Goal: Task Accomplishment & Management: Manage account settings

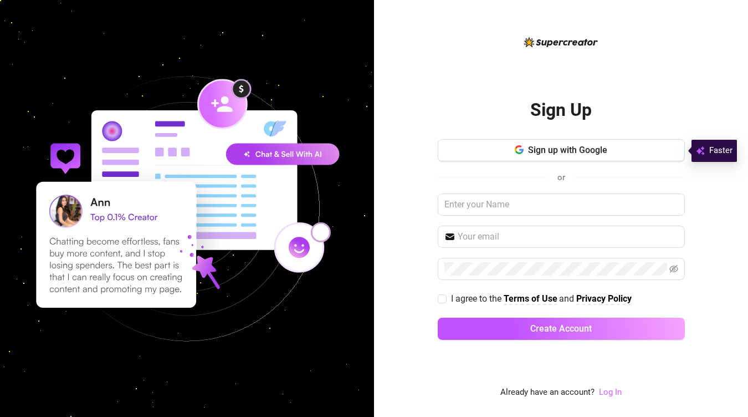
click at [613, 395] on link "Log In" at bounding box center [610, 392] width 23 height 10
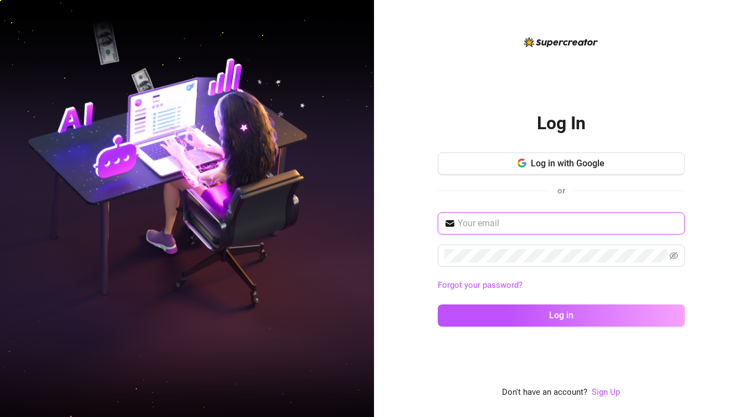
type input "elenahalfmann@googlemail.com"
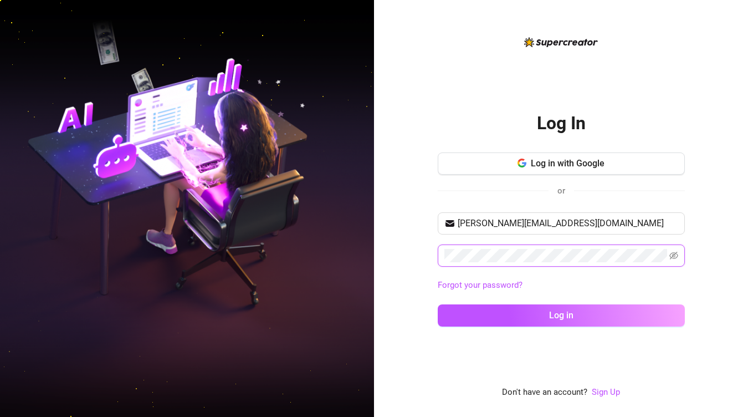
click at [561, 315] on button "Log in" at bounding box center [561, 315] width 247 height 22
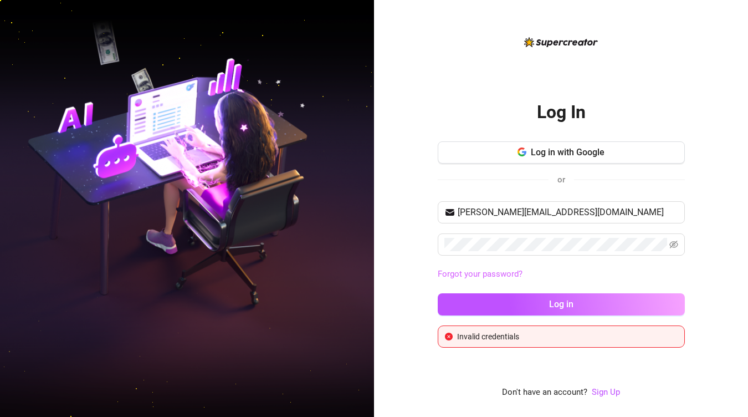
click at [490, 276] on link "Forgot your password?" at bounding box center [480, 274] width 85 height 10
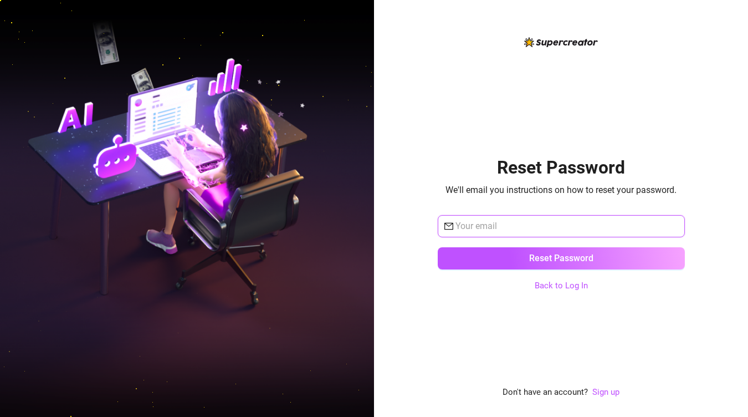
click at [502, 230] on input "text" at bounding box center [567, 226] width 223 height 13
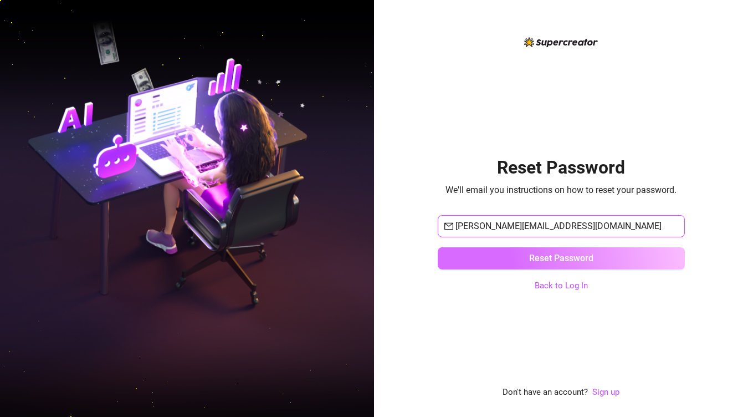
type input "elenahalfmann@googlemail.com"
click at [455, 263] on button "Reset Password" at bounding box center [561, 258] width 247 height 22
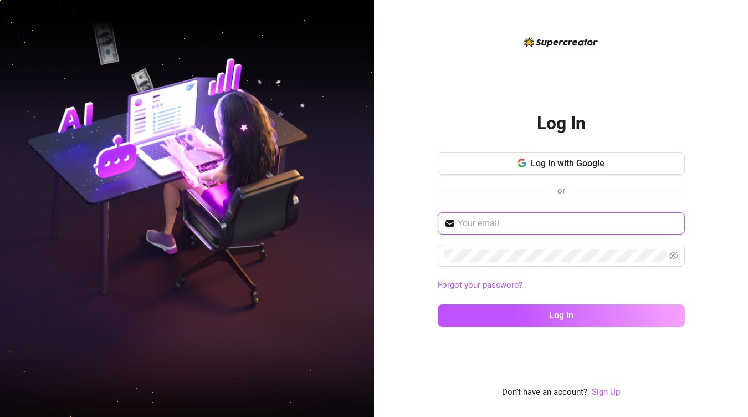
type input "elenahalfmann@googlemail.com"
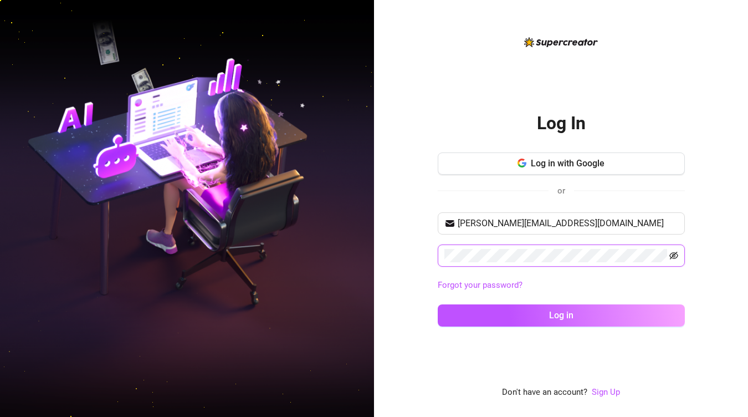
click at [673, 257] on icon "eye-invisible" at bounding box center [674, 255] width 9 height 9
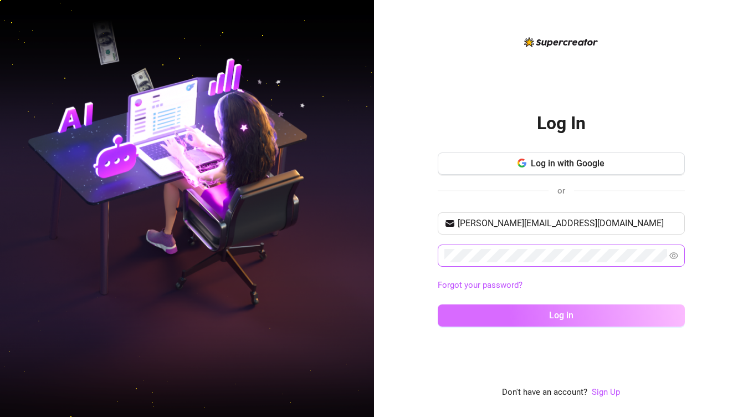
click at [542, 316] on button "Log in" at bounding box center [561, 315] width 247 height 22
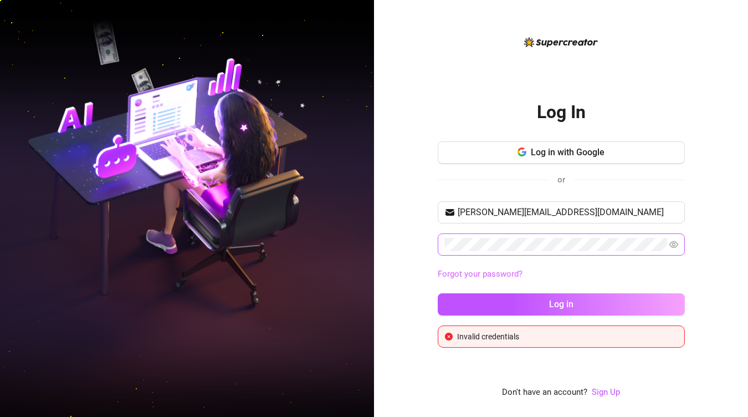
click at [471, 274] on link "Forgot your password?" at bounding box center [480, 274] width 85 height 10
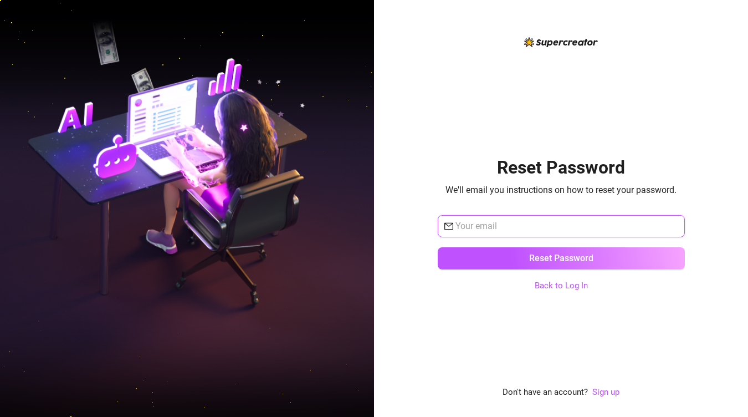
click at [493, 229] on input "text" at bounding box center [567, 226] width 223 height 13
type input "elenahalfmann@googlemail.com"
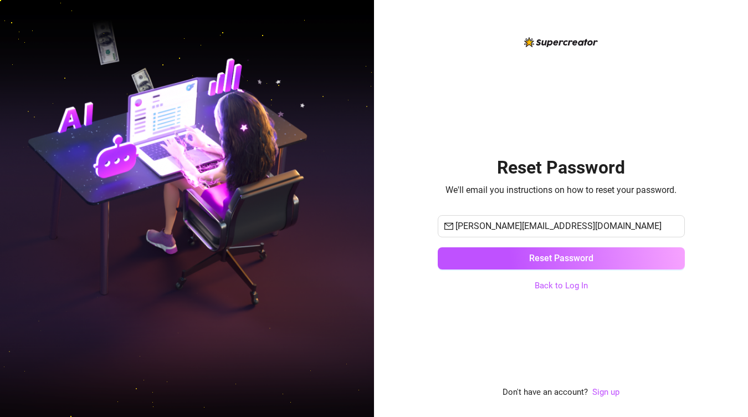
click at [695, 149] on div "Reset Password We'll email you instructions on how to reset your password. elen…" at bounding box center [561, 208] width 374 height 417
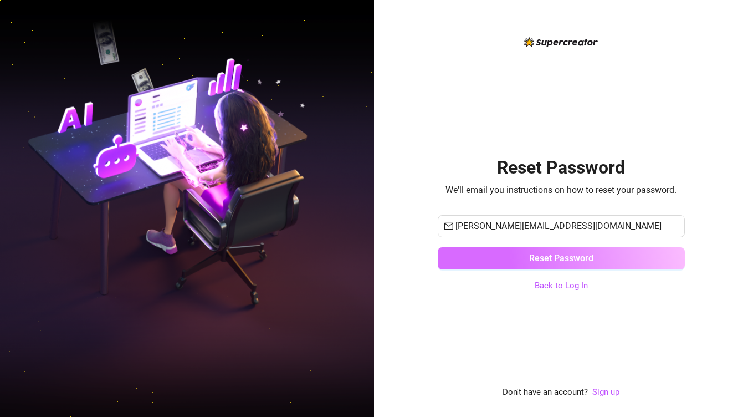
click at [552, 262] on span "Reset Password" at bounding box center [561, 258] width 64 height 11
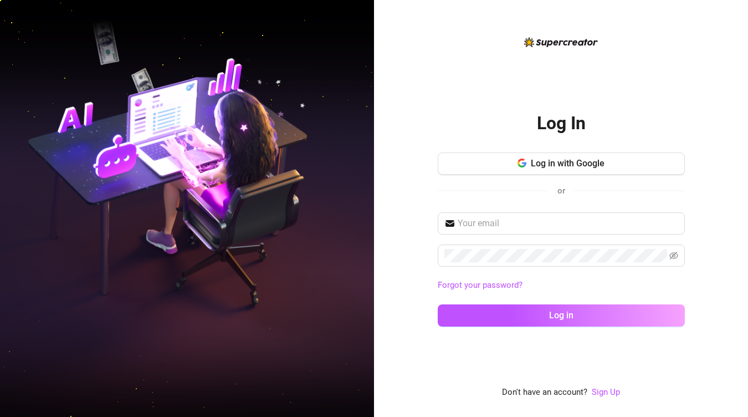
click at [435, 192] on div "Log In Log in with Google or Forgot your password? Log in Don't have an account…" at bounding box center [561, 208] width 374 height 417
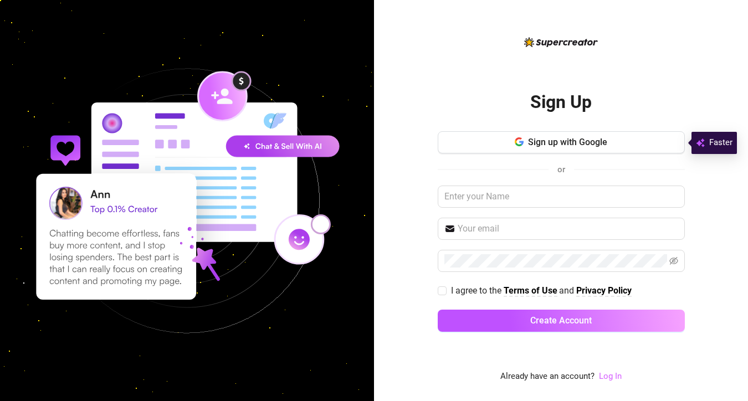
click at [610, 376] on link "Log In" at bounding box center [610, 376] width 23 height 10
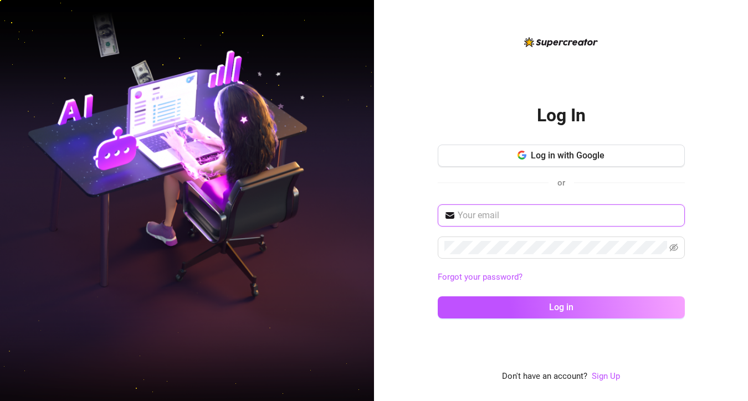
type input "elenahalfmann@googlemail.com"
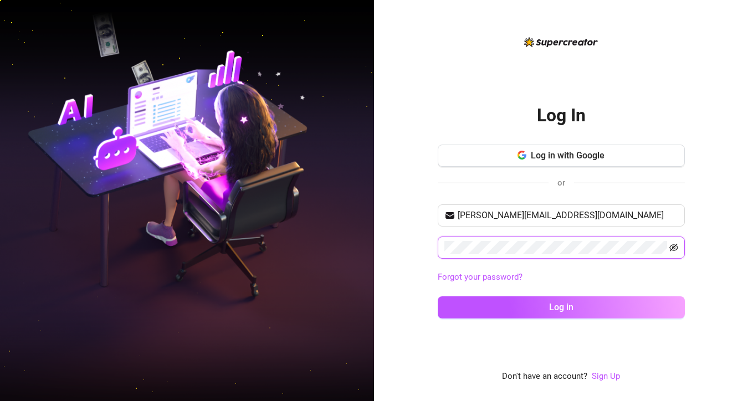
click at [674, 248] on icon "eye-invisible" at bounding box center [674, 247] width 9 height 9
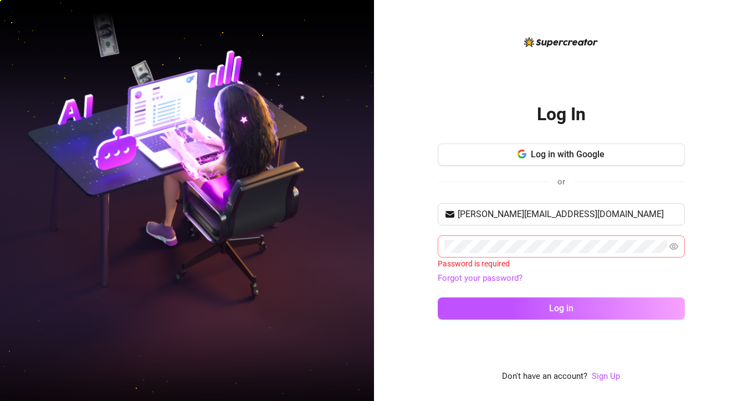
click at [517, 239] on span at bounding box center [561, 247] width 247 height 22
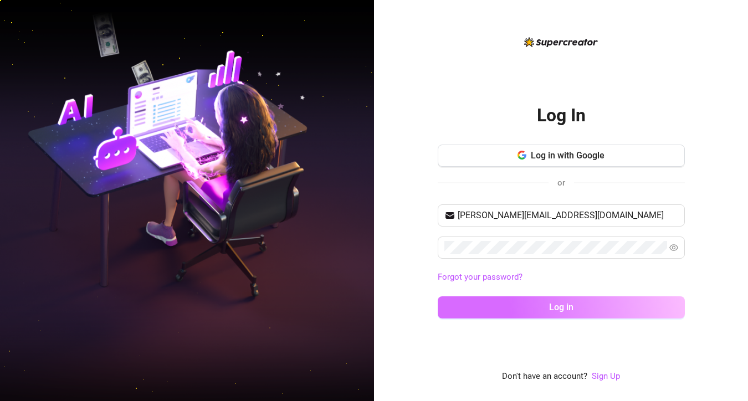
click at [593, 308] on button "Log in" at bounding box center [561, 308] width 247 height 22
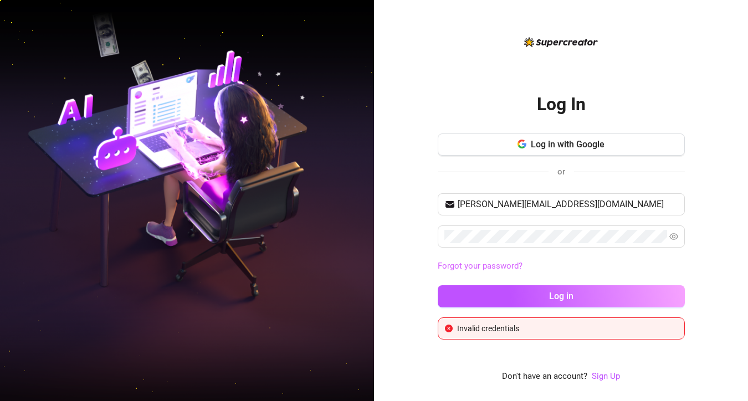
click at [492, 266] on link "Forgot your password?" at bounding box center [480, 266] width 85 height 10
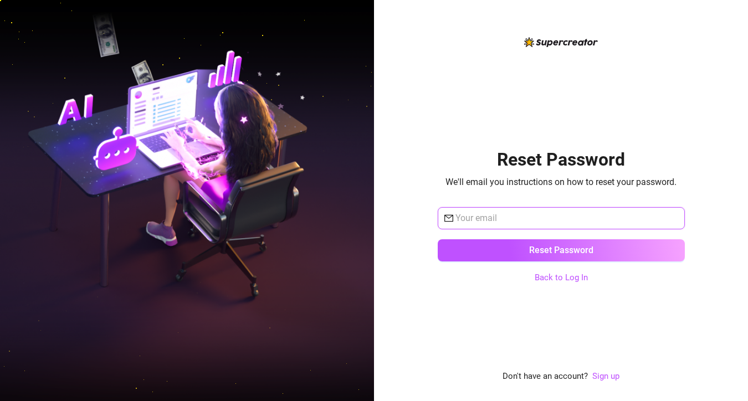
click at [493, 212] on input "text" at bounding box center [567, 218] width 223 height 13
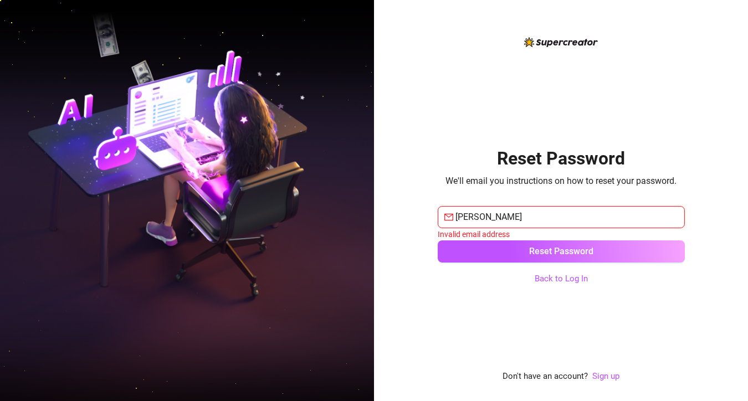
type input "elenahalfmann"
type input "elenahalfmann@googlemail.com"
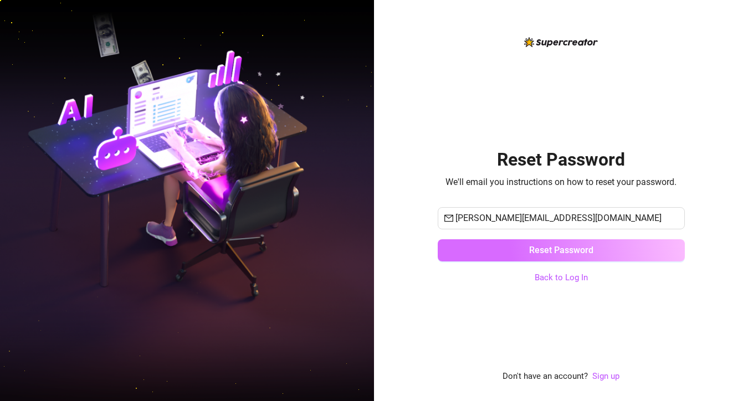
click at [509, 254] on button "Reset Password" at bounding box center [561, 250] width 247 height 22
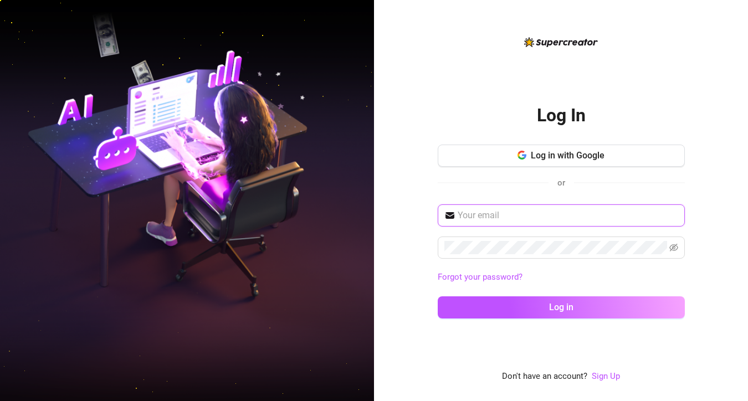
type input "elenahalfmann@googlemail.com"
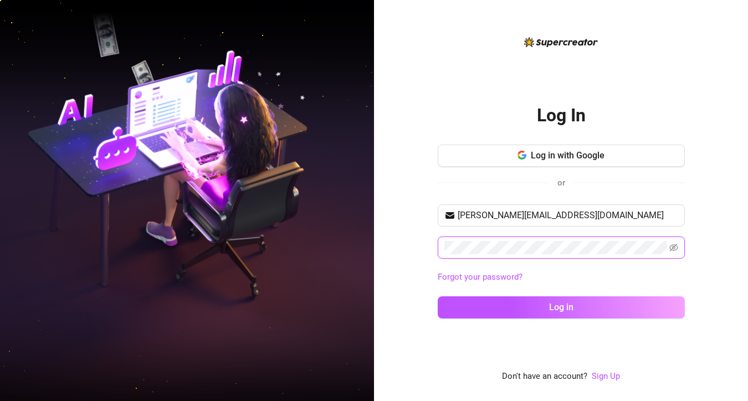
click at [561, 307] on button "Log in" at bounding box center [561, 308] width 247 height 22
